Goal: Transaction & Acquisition: Purchase product/service

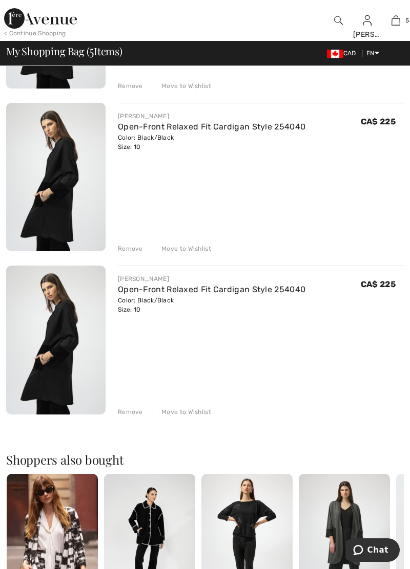
scroll to position [539, 0]
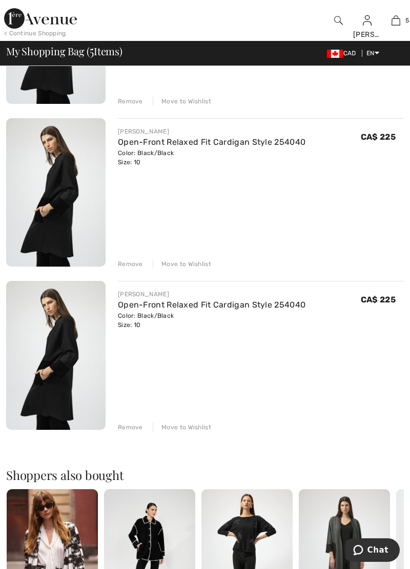
click at [130, 430] on div "Remove" at bounding box center [130, 427] width 25 height 9
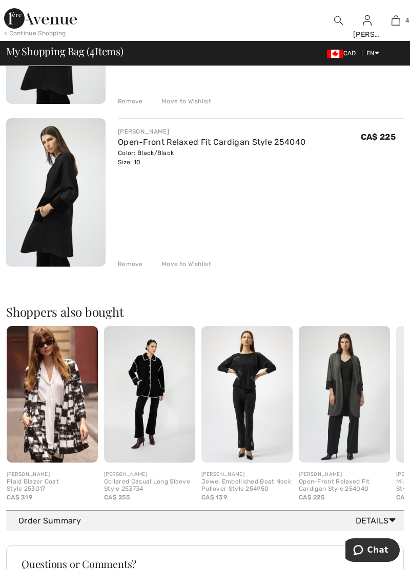
click at [132, 265] on div "Remove" at bounding box center [130, 264] width 25 height 9
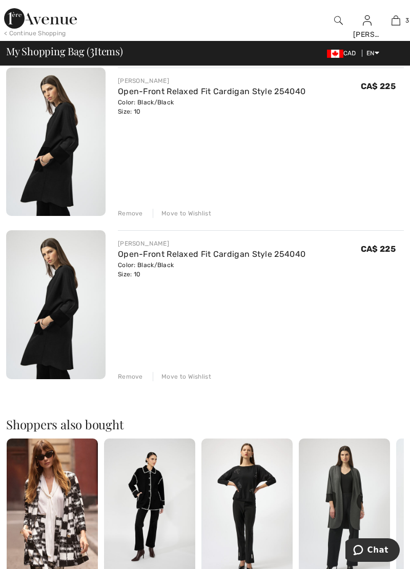
scroll to position [270, 0]
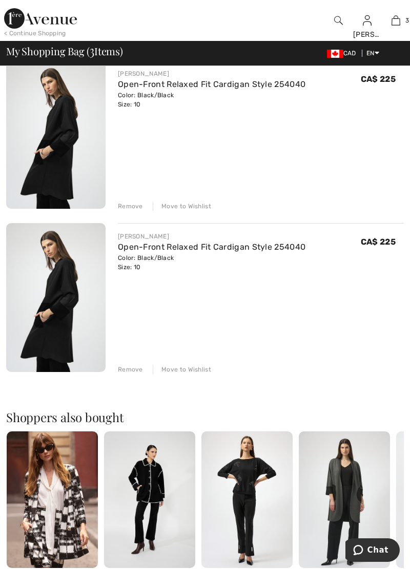
click at [130, 367] on div "Remove" at bounding box center [130, 369] width 25 height 9
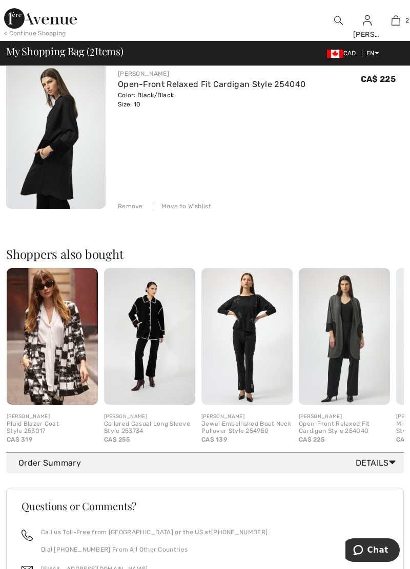
click at [136, 207] on div "Remove" at bounding box center [130, 206] width 25 height 9
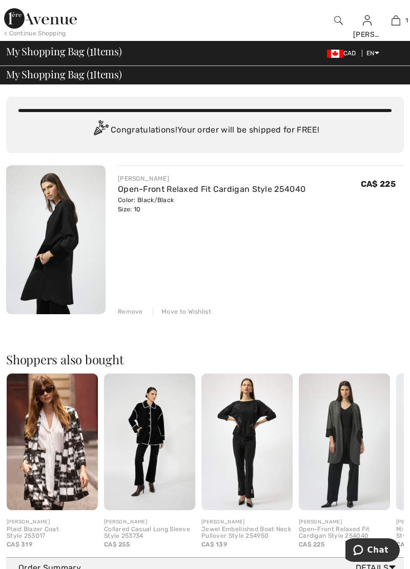
scroll to position [0, 0]
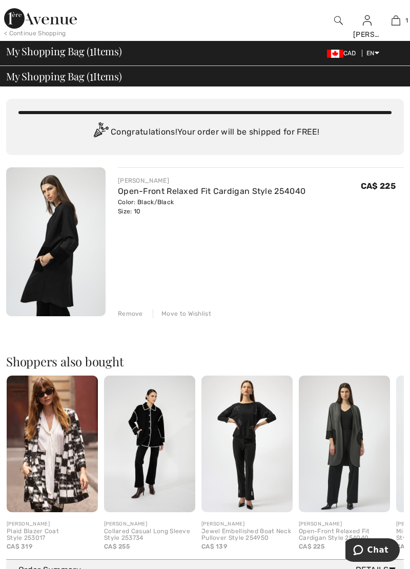
click at [134, 213] on div "Color: Black/Black Size: 10" at bounding box center [211, 207] width 187 height 18
click at [151, 194] on link "Open-Front Relaxed Fit Cardigan Style 254040" at bounding box center [211, 191] width 187 height 10
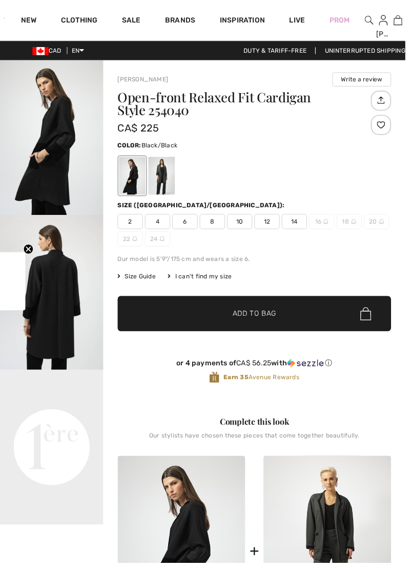
click at [270, 228] on span "12" at bounding box center [270, 224] width 26 height 15
click at [367, 326] on span "✔ Added to Bag Add to Bag" at bounding box center [257, 318] width 276 height 36
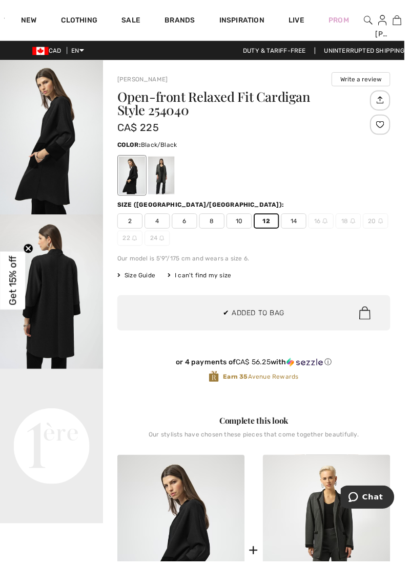
click at [399, 16] on img at bounding box center [402, 20] width 9 height 12
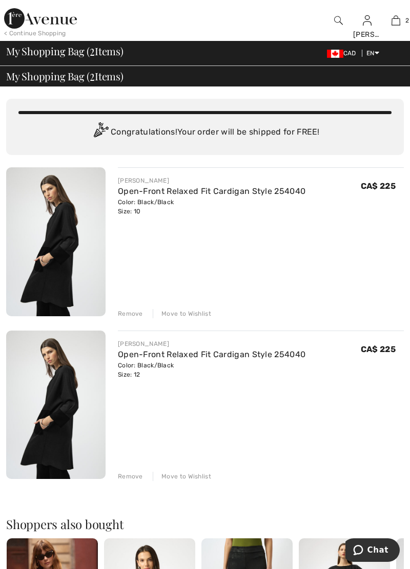
click at [128, 315] on div "Remove" at bounding box center [130, 313] width 25 height 9
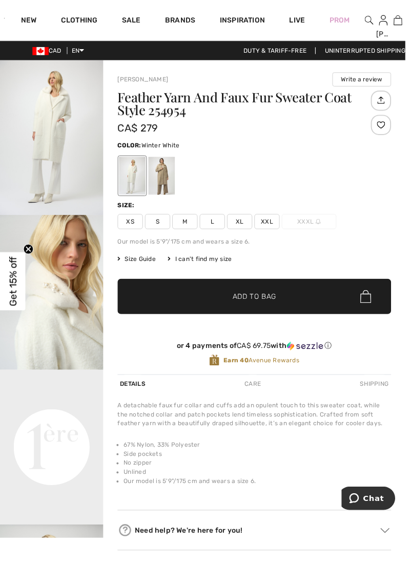
click at [53, 151] on img "1 / 6" at bounding box center [52, 139] width 104 height 157
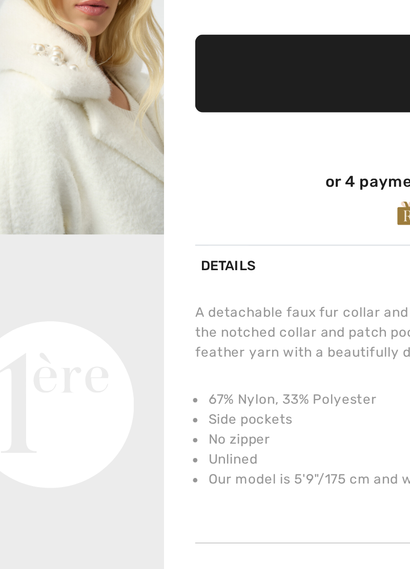
click at [84, 318] on img "2 / 6" at bounding box center [52, 295] width 104 height 157
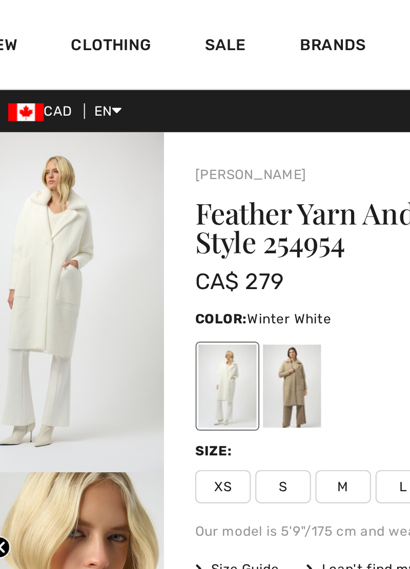
click at [56, 131] on img "1 / 6" at bounding box center [52, 139] width 104 height 157
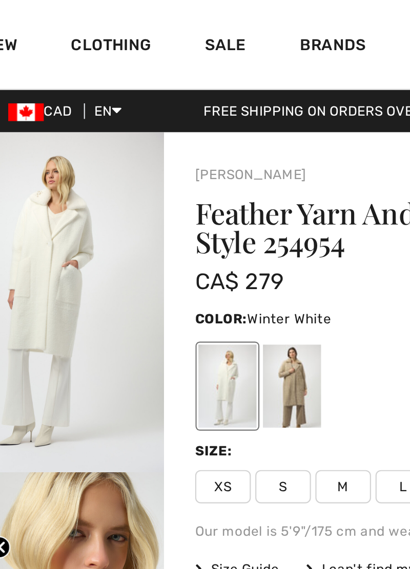
click at [166, 177] on div at bounding box center [163, 178] width 27 height 38
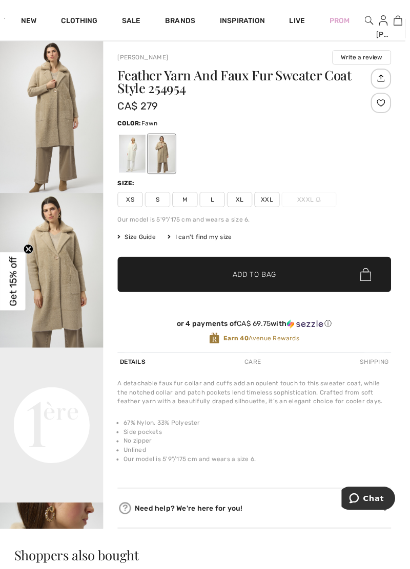
scroll to position [63, 0]
